Goal: Transaction & Acquisition: Purchase product/service

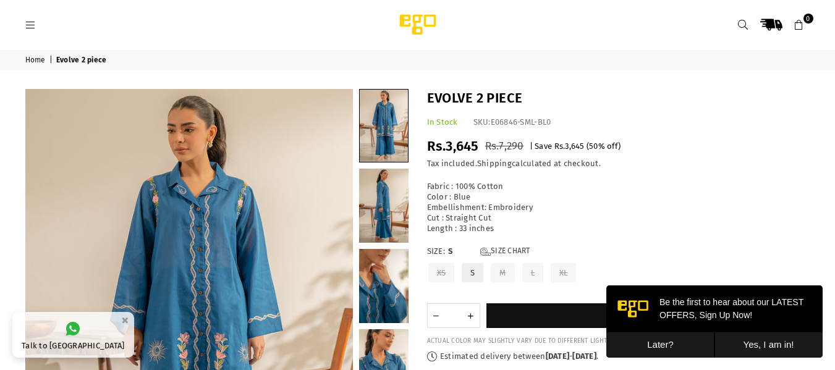
click at [28, 27] on icon at bounding box center [30, 25] width 11 height 11
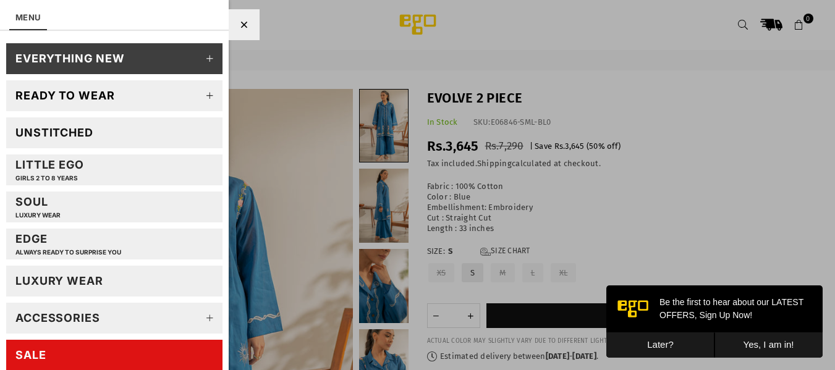
click at [83, 275] on div "LUXURY WEAR" at bounding box center [59, 281] width 88 height 14
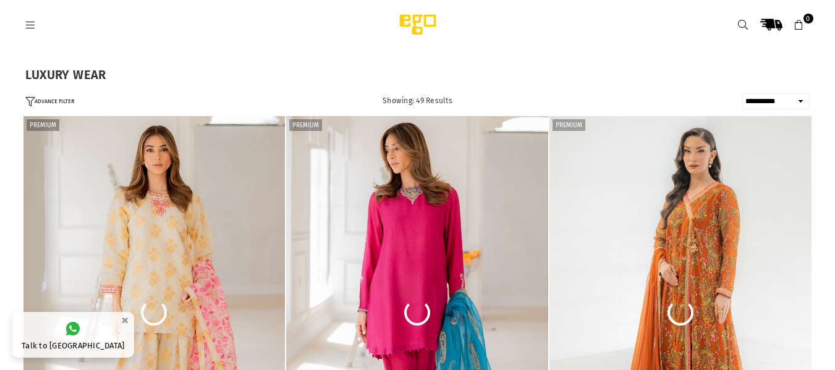
select select "**********"
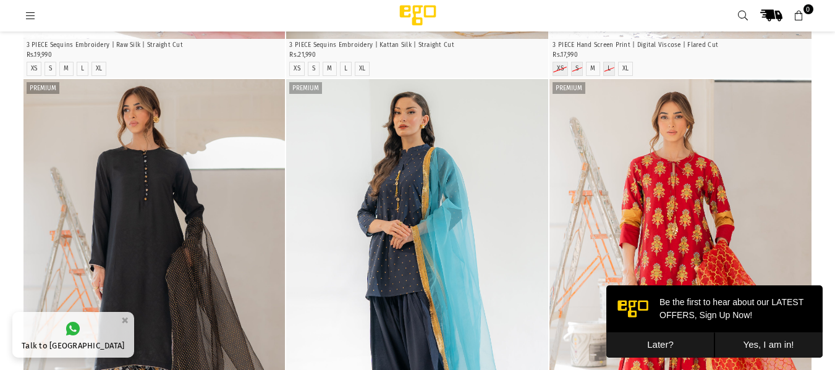
scroll to position [994, 0]
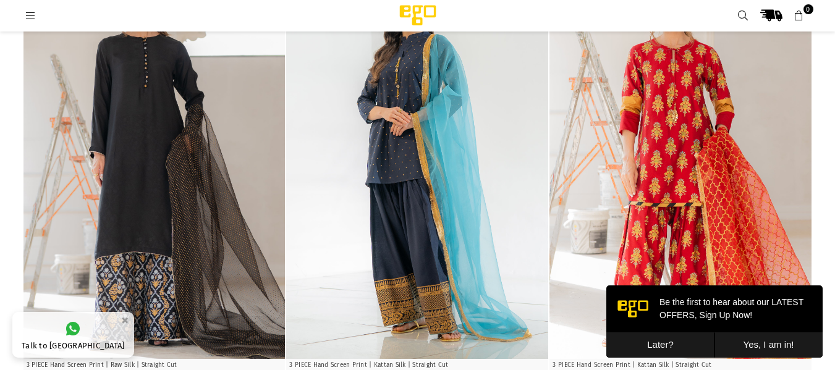
click at [752, 347] on button "Yes, I am in!" at bounding box center [768, 344] width 108 height 25
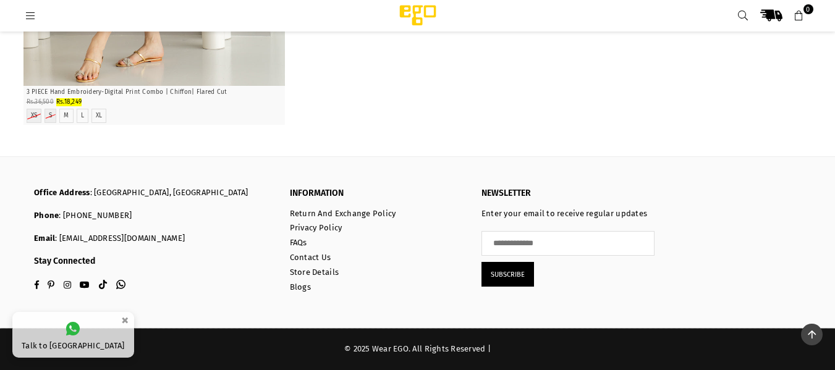
scroll to position [7236, 0]
